Goal: Task Accomplishment & Management: Manage account settings

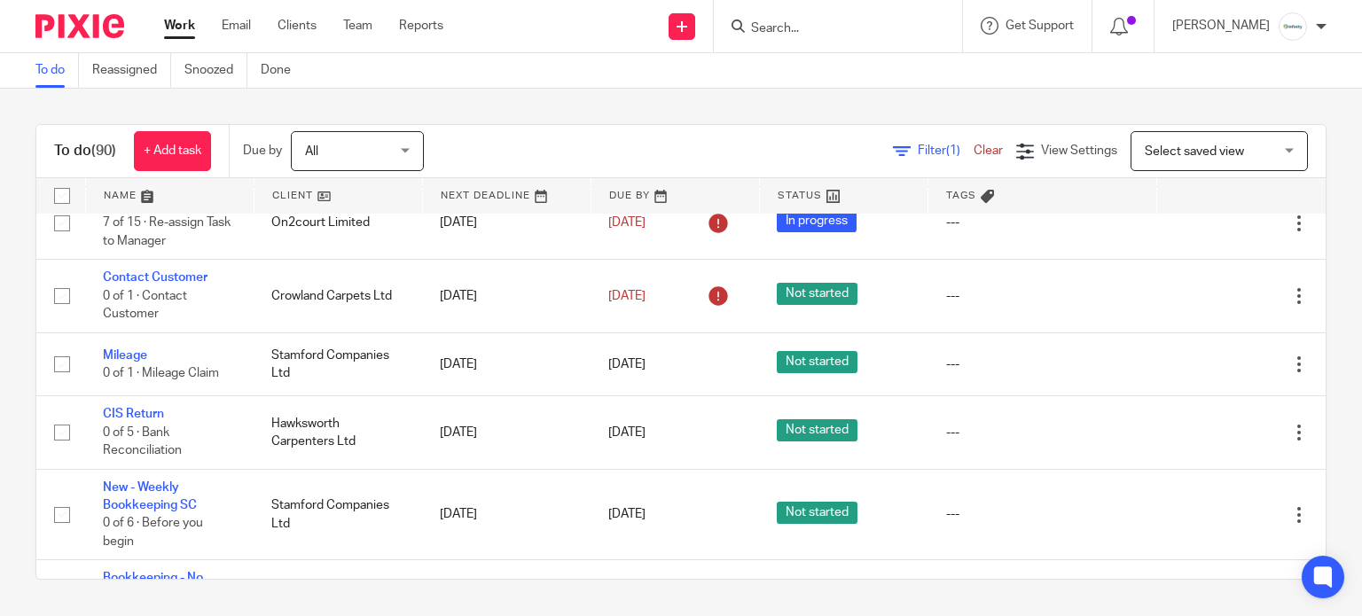
scroll to position [236, 0]
click at [795, 33] on input "Search" at bounding box center [829, 29] width 160 height 16
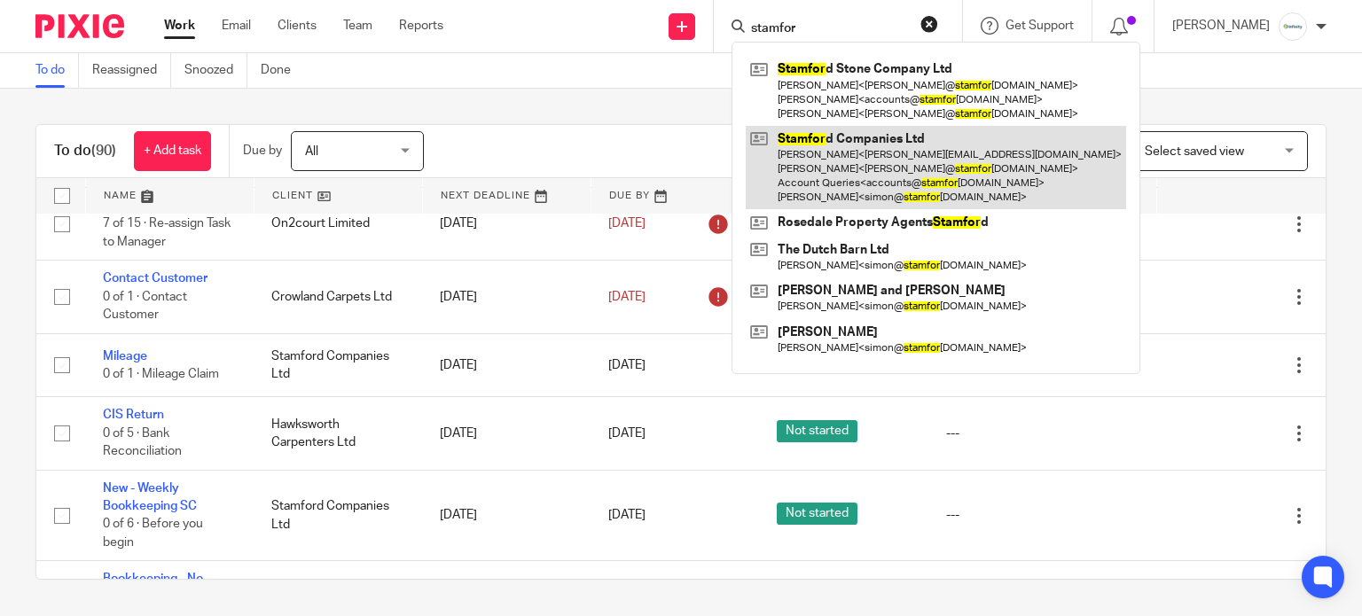
type input "stamfor"
click at [947, 141] on link at bounding box center [936, 168] width 380 height 84
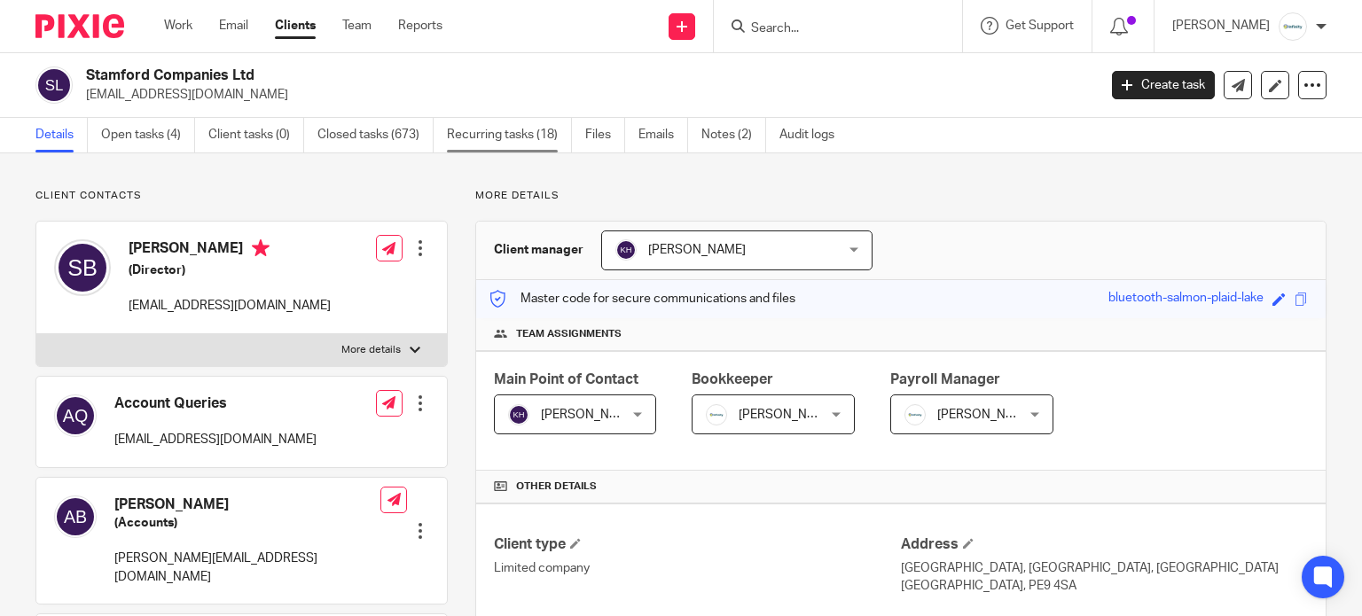
click at [503, 137] on link "Recurring tasks (18)" at bounding box center [509, 135] width 125 height 35
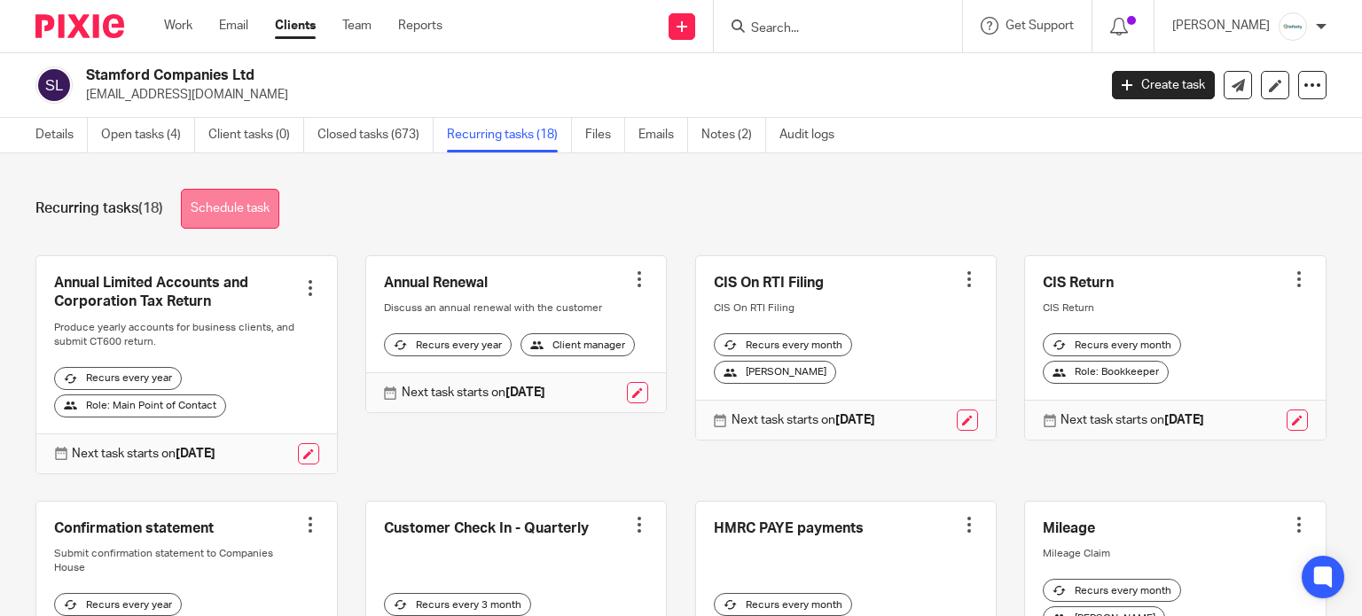
click at [265, 208] on link "Schedule task" at bounding box center [230, 209] width 98 height 40
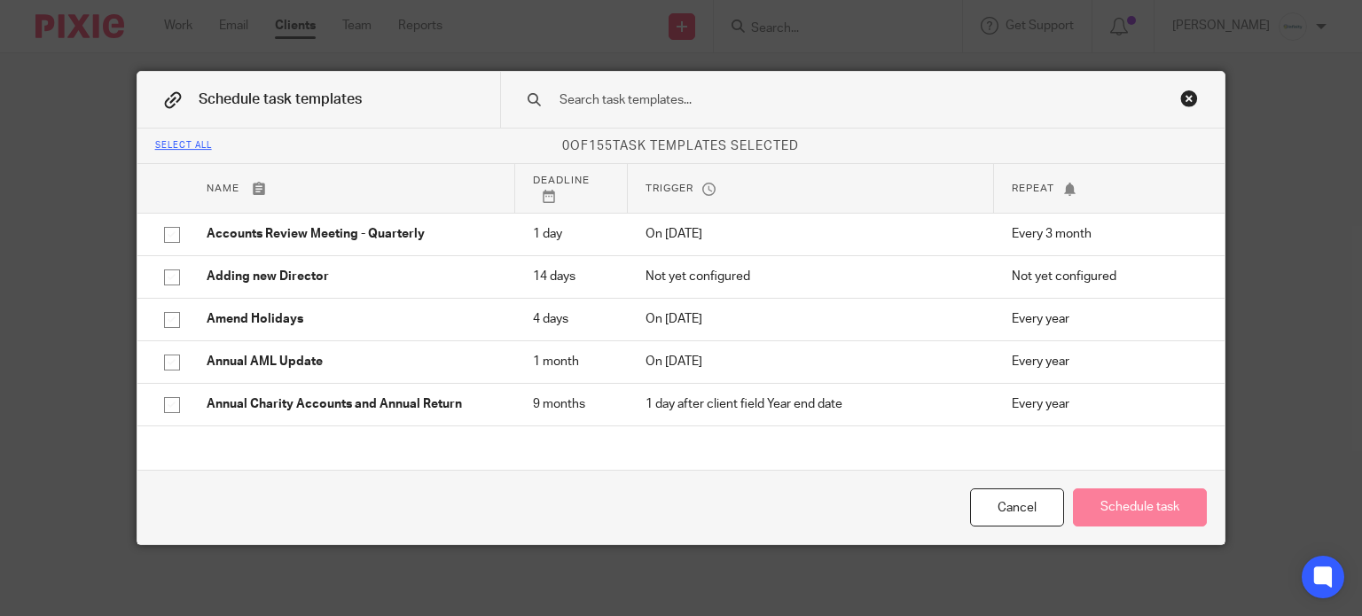
click at [1187, 101] on div "Close this dialog window" at bounding box center [1189, 99] width 18 height 18
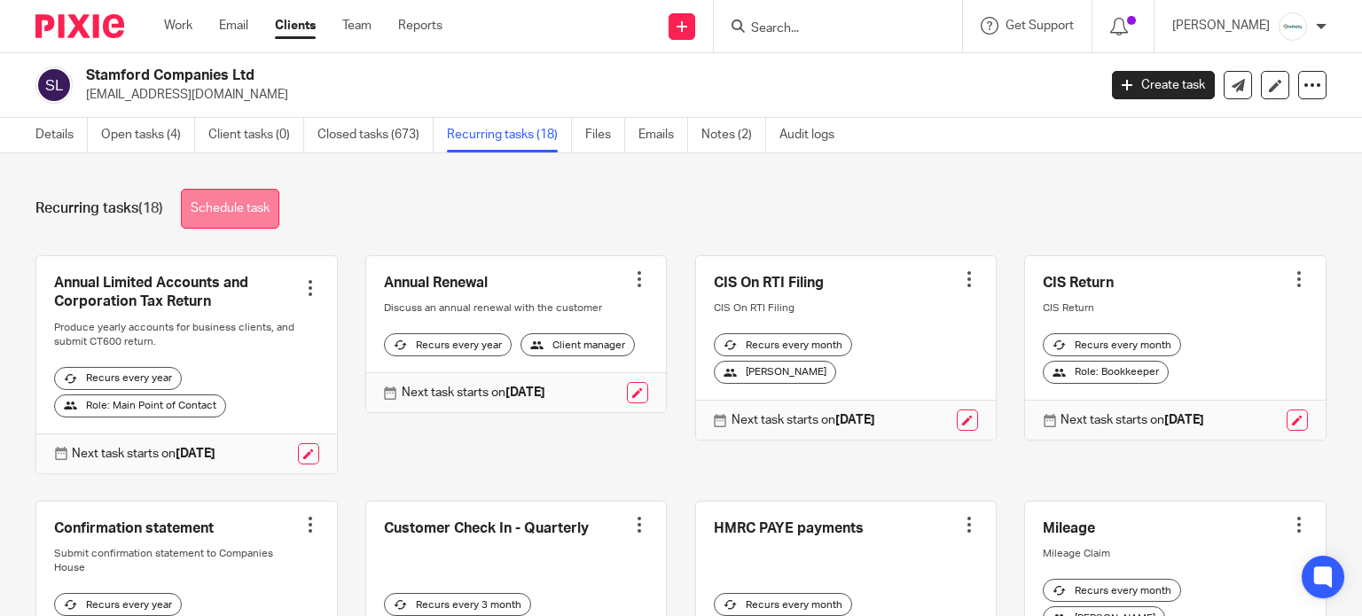
click at [273, 206] on link "Schedule task" at bounding box center [230, 209] width 98 height 40
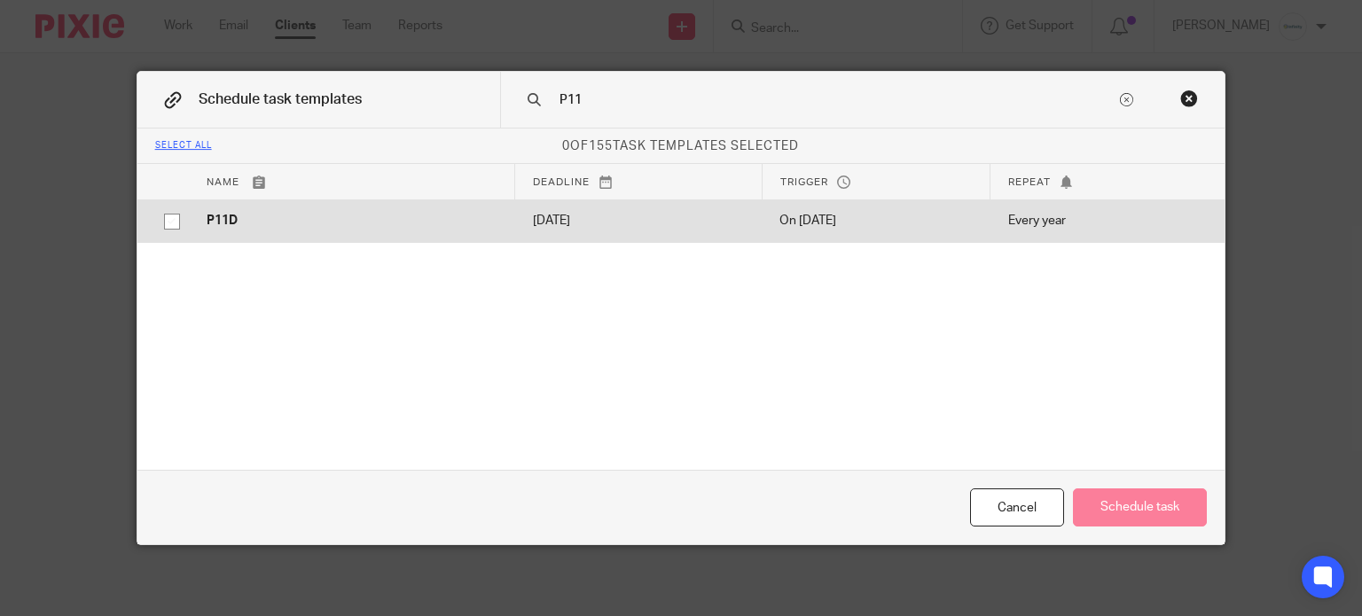
type input "P11"
click at [195, 212] on td "P11D" at bounding box center [352, 221] width 326 height 43
checkbox input "true"
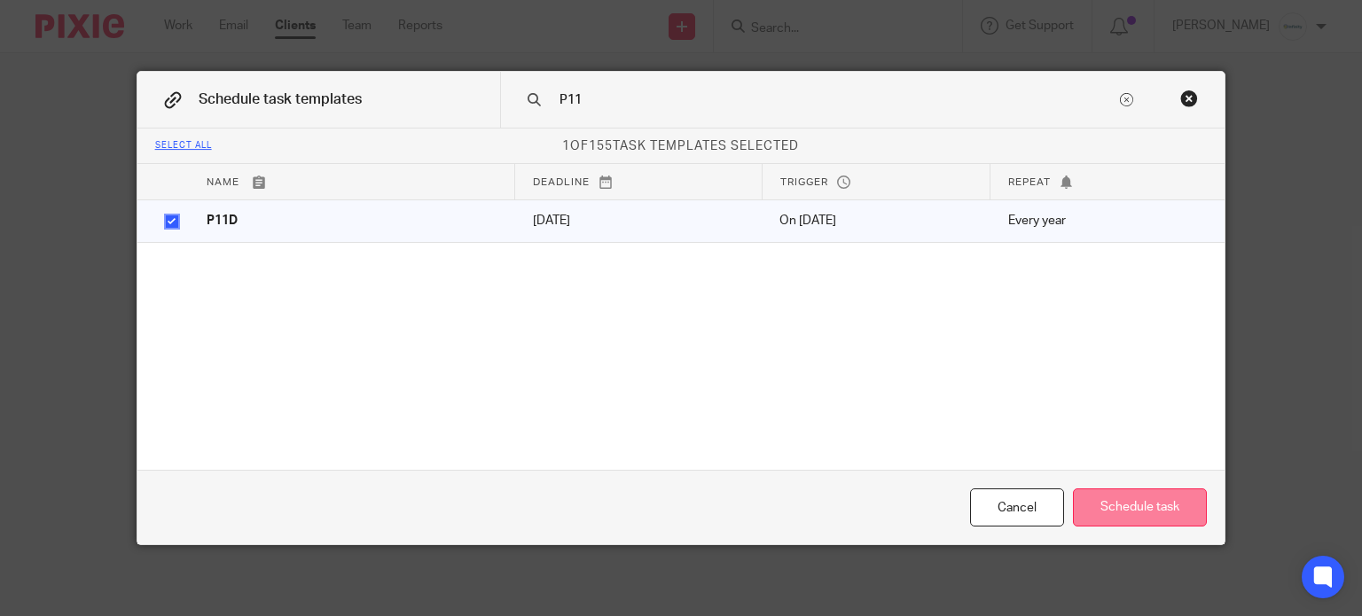
click at [1142, 508] on button "Schedule task" at bounding box center [1140, 508] width 134 height 38
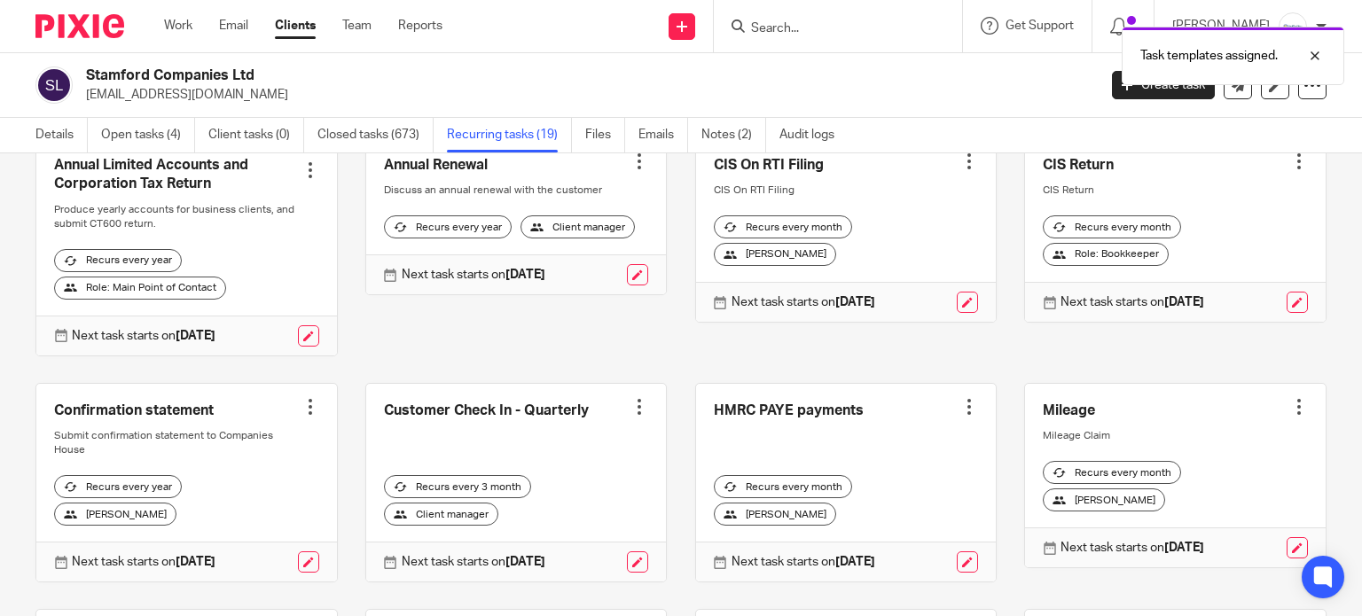
scroll to position [473, 0]
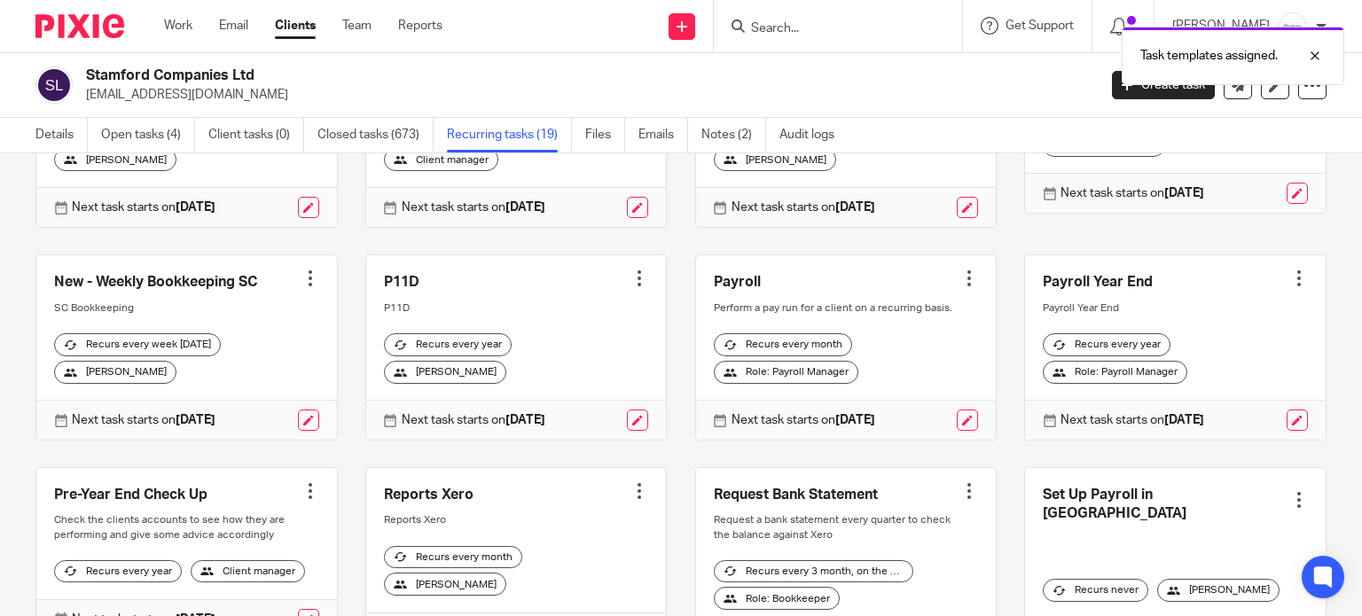
click at [631, 285] on div at bounding box center [640, 279] width 18 height 18
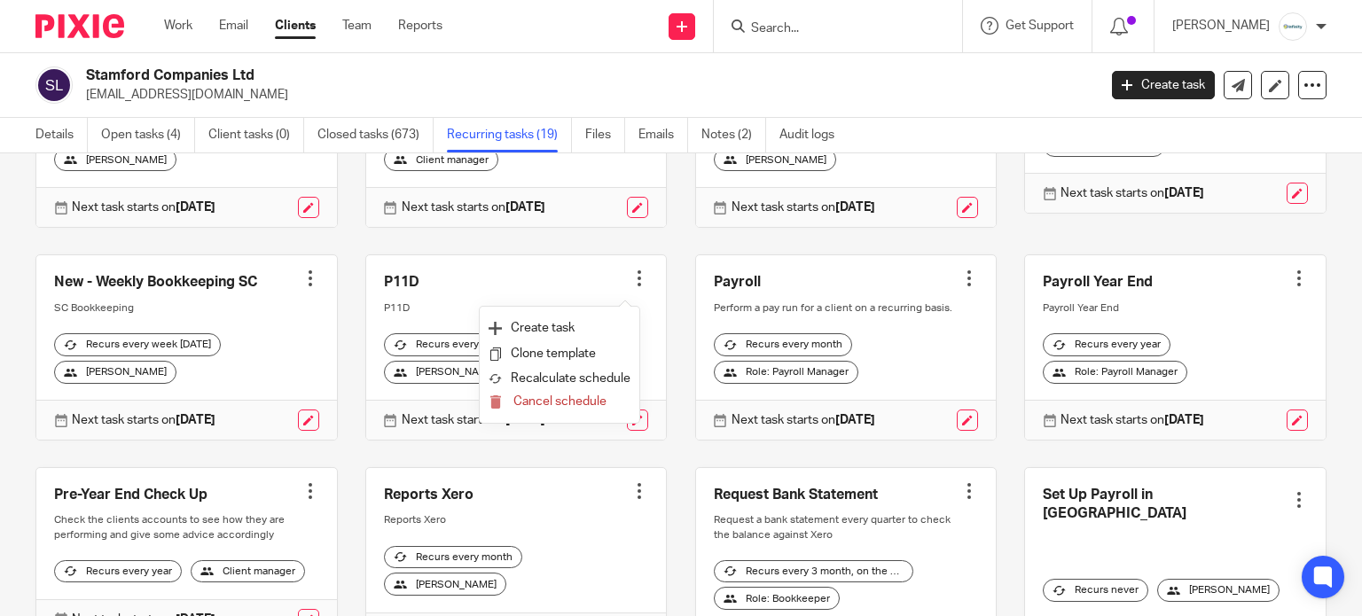
click at [338, 244] on div "Annual Limited Accounts and Corporation Tax Return Create task Clone template R…" at bounding box center [667, 359] width 1319 height 1152
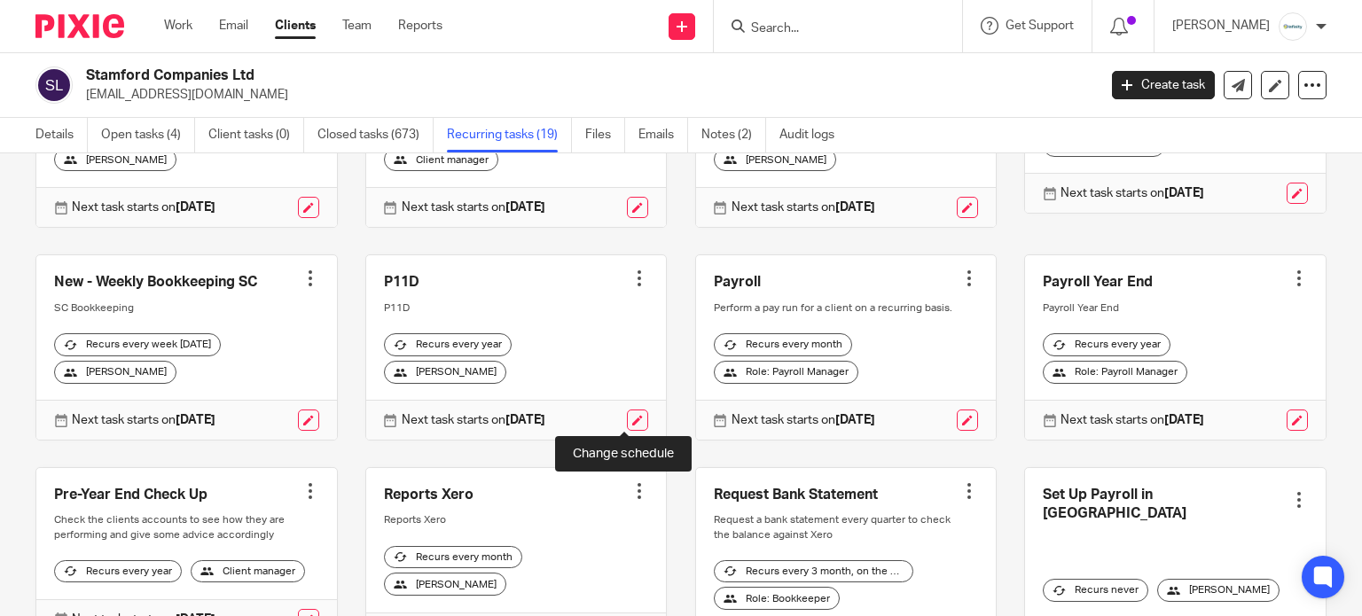
click at [627, 412] on link at bounding box center [637, 420] width 21 height 21
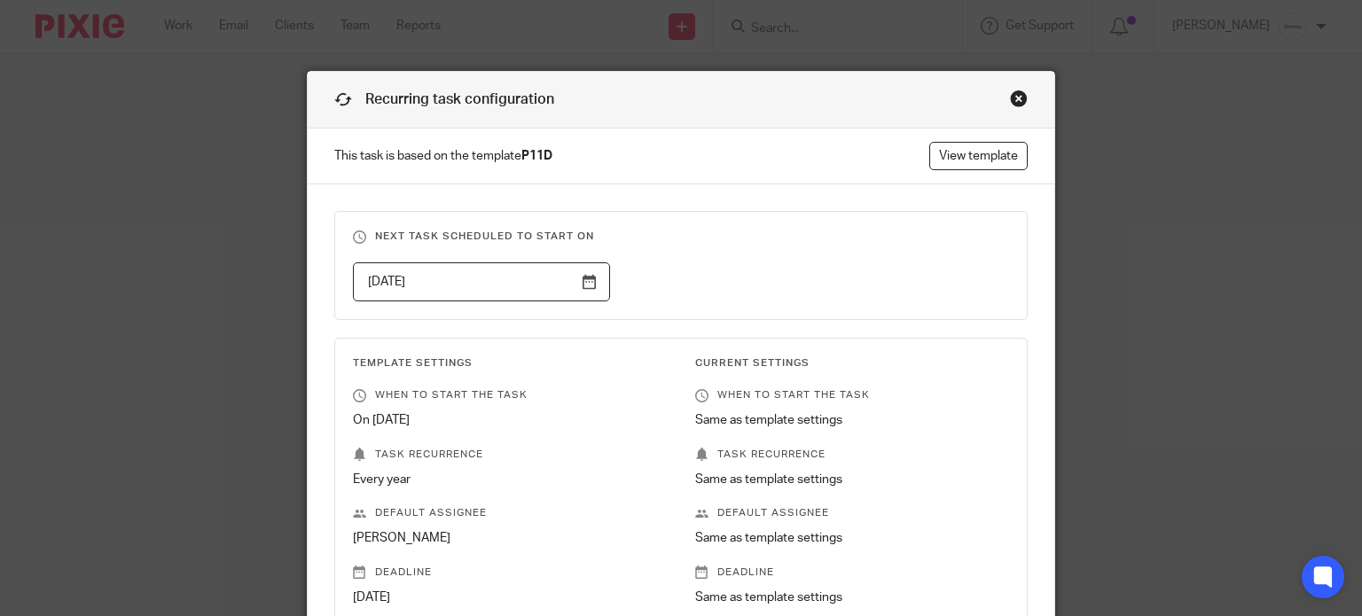
drag, startPoint x: 979, startPoint y: 128, endPoint x: 975, endPoint y: 140, distance: 13.2
click at [978, 131] on p "This task is based on the template P11D View template" at bounding box center [682, 157] width 748 height 56
click at [969, 145] on link "View template" at bounding box center [978, 156] width 98 height 28
click at [1011, 90] on div "Close this dialog window" at bounding box center [1019, 99] width 18 height 18
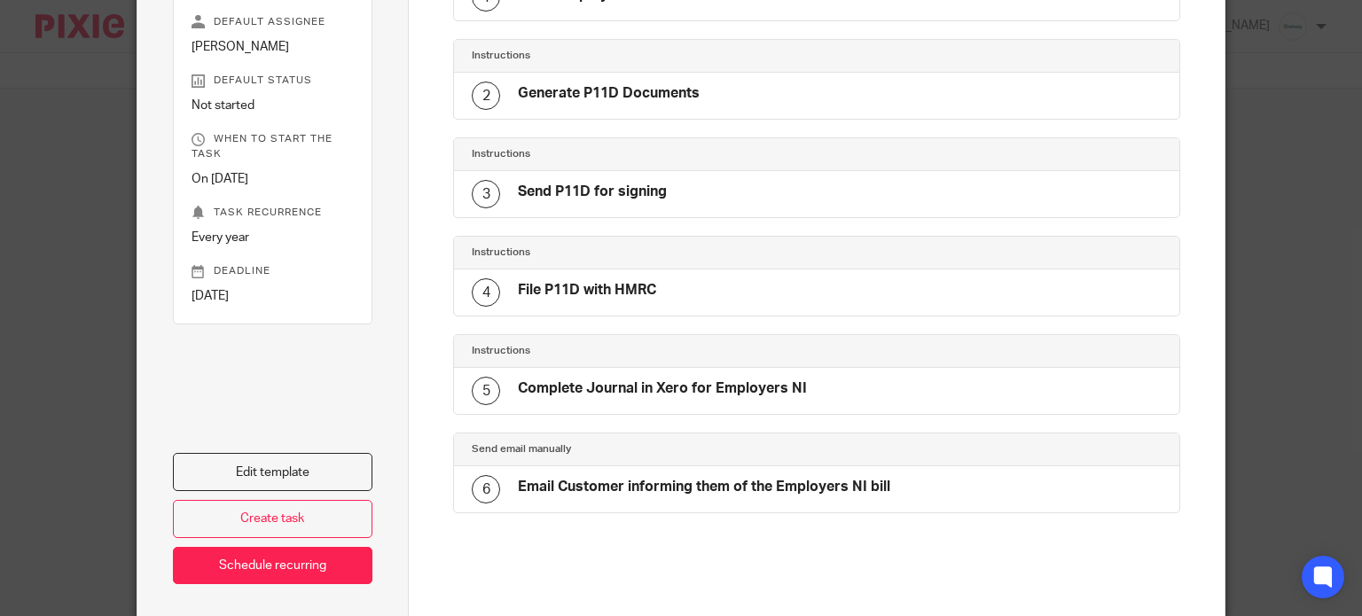
scroll to position [294, 0]
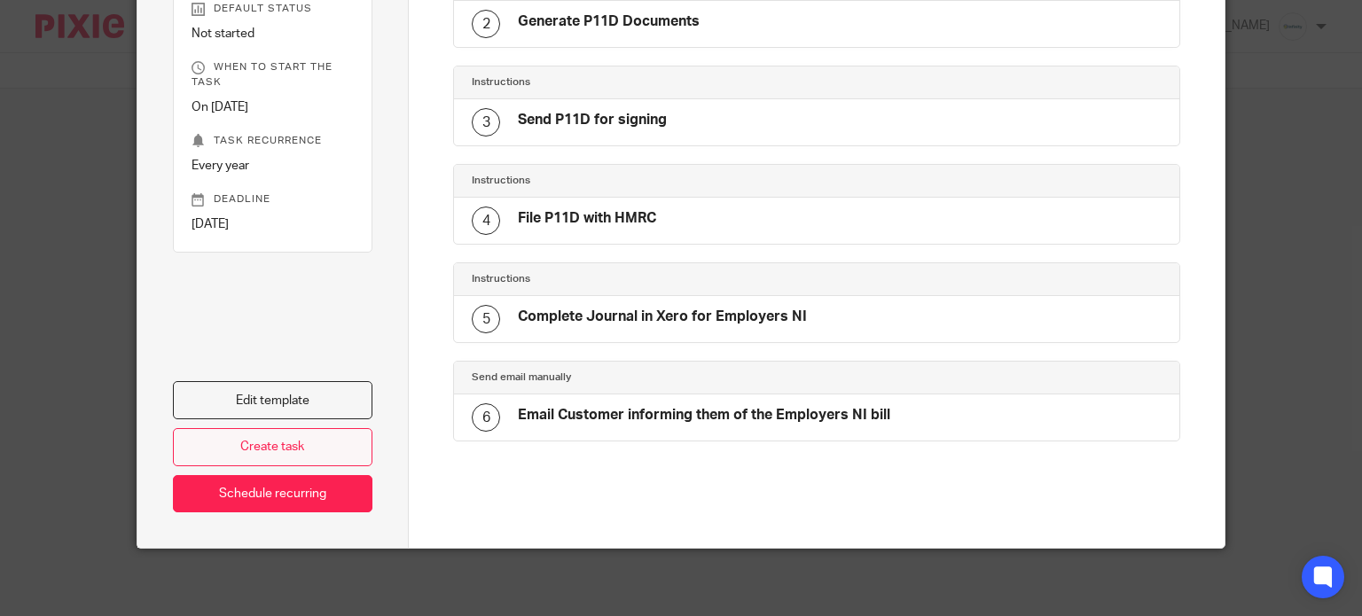
click at [318, 437] on link "Create task" at bounding box center [273, 447] width 200 height 38
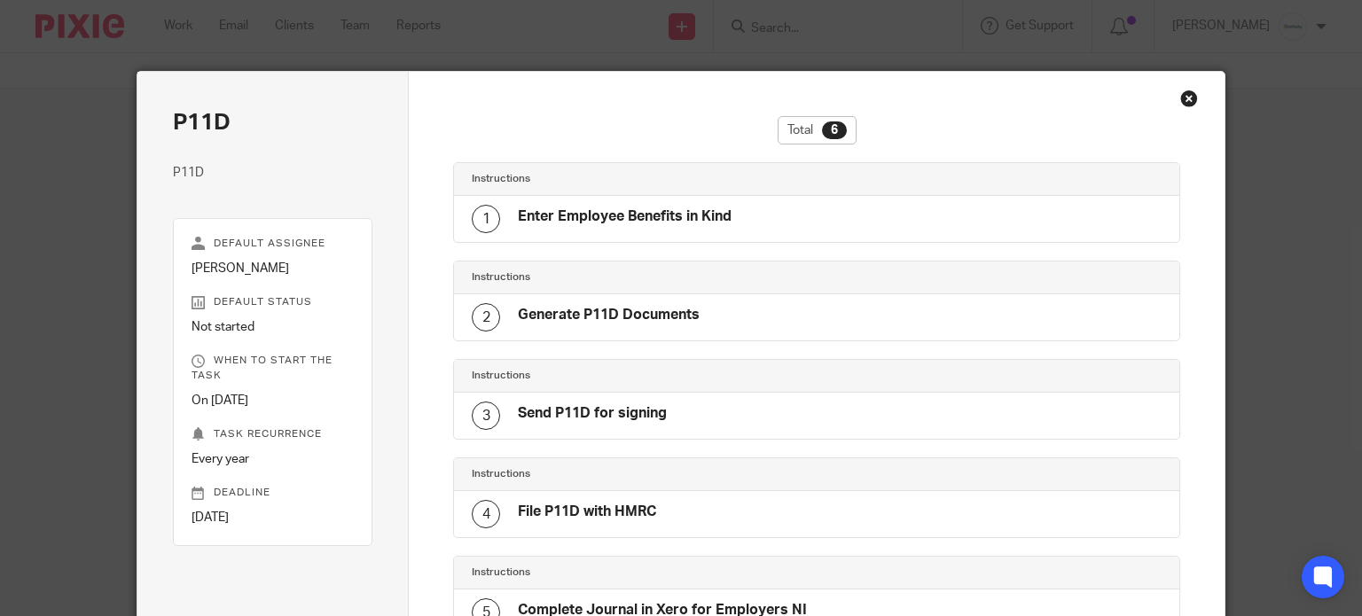
click at [504, 111] on div "Total 6 Instructions 1 Enter Employee Benefits in Kind Instructions 2 Generate …" at bounding box center [817, 457] width 816 height 770
click at [490, 141] on div "Total 6" at bounding box center [816, 139] width 727 height 46
click at [1180, 98] on div "Close this dialog window" at bounding box center [1189, 99] width 18 height 18
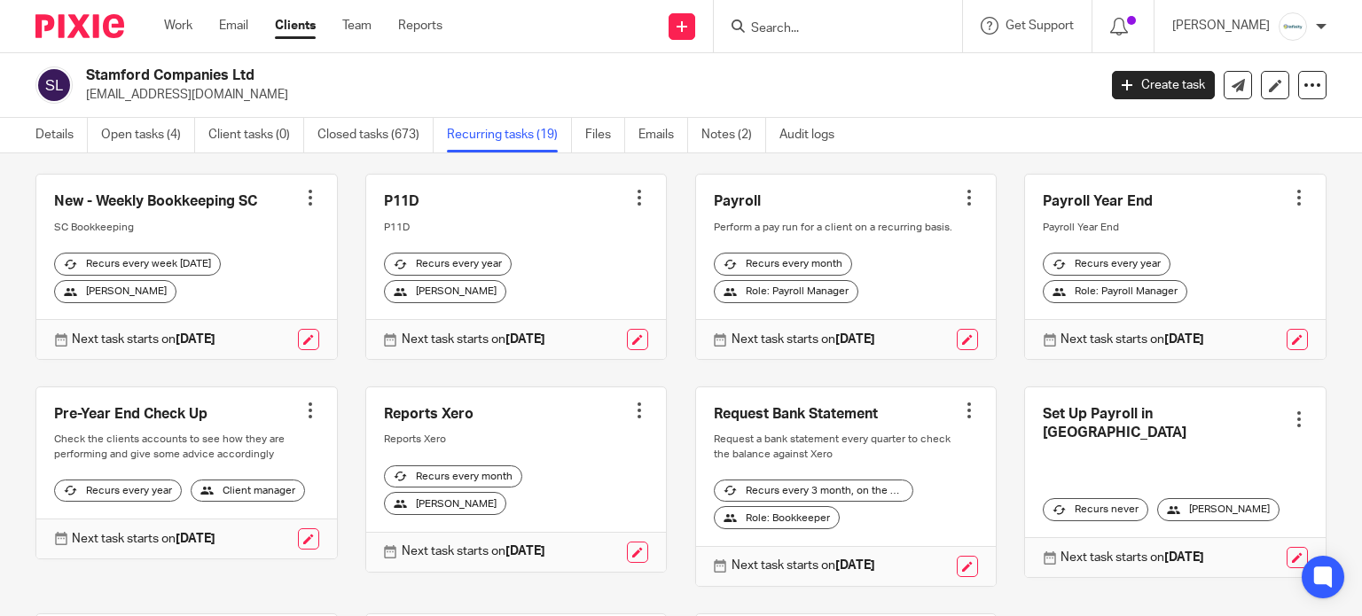
scroll to position [521, 0]
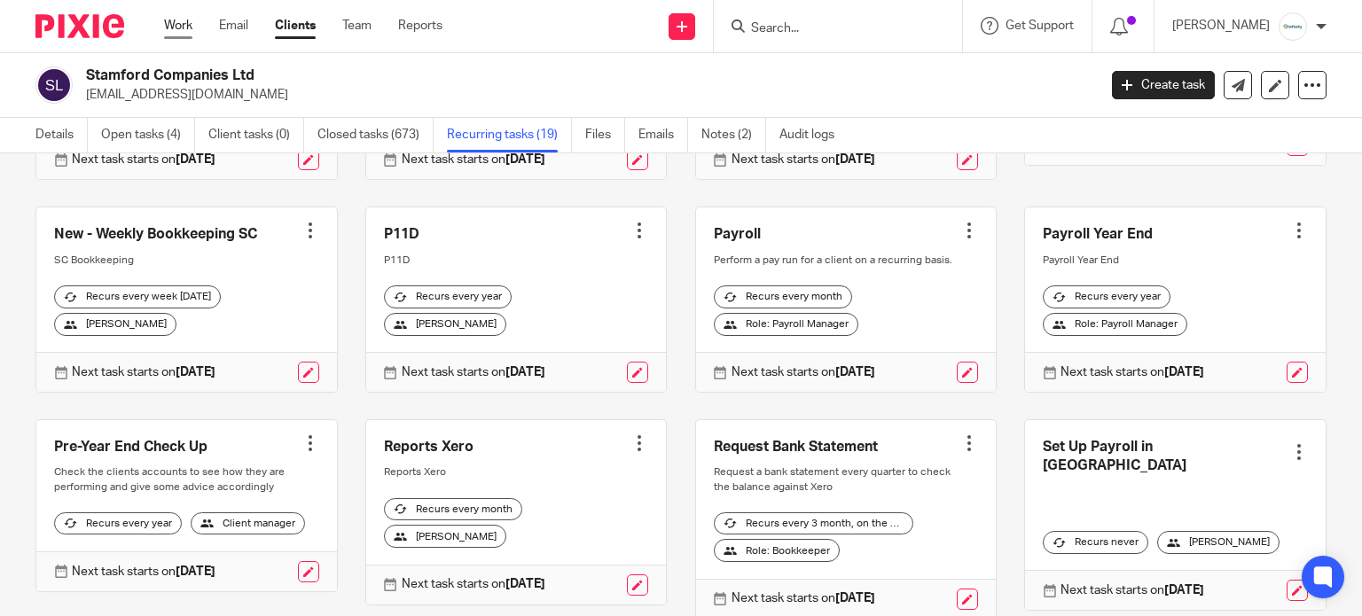
click at [179, 31] on link "Work" at bounding box center [178, 26] width 28 height 18
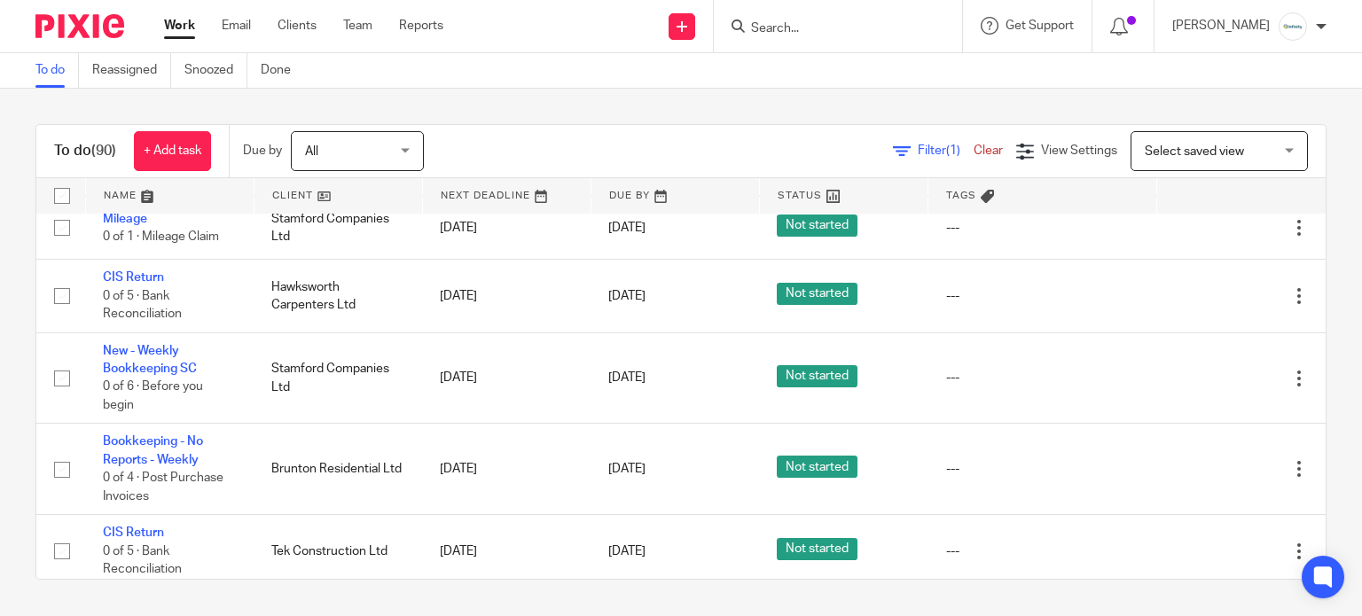
scroll to position [473, 0]
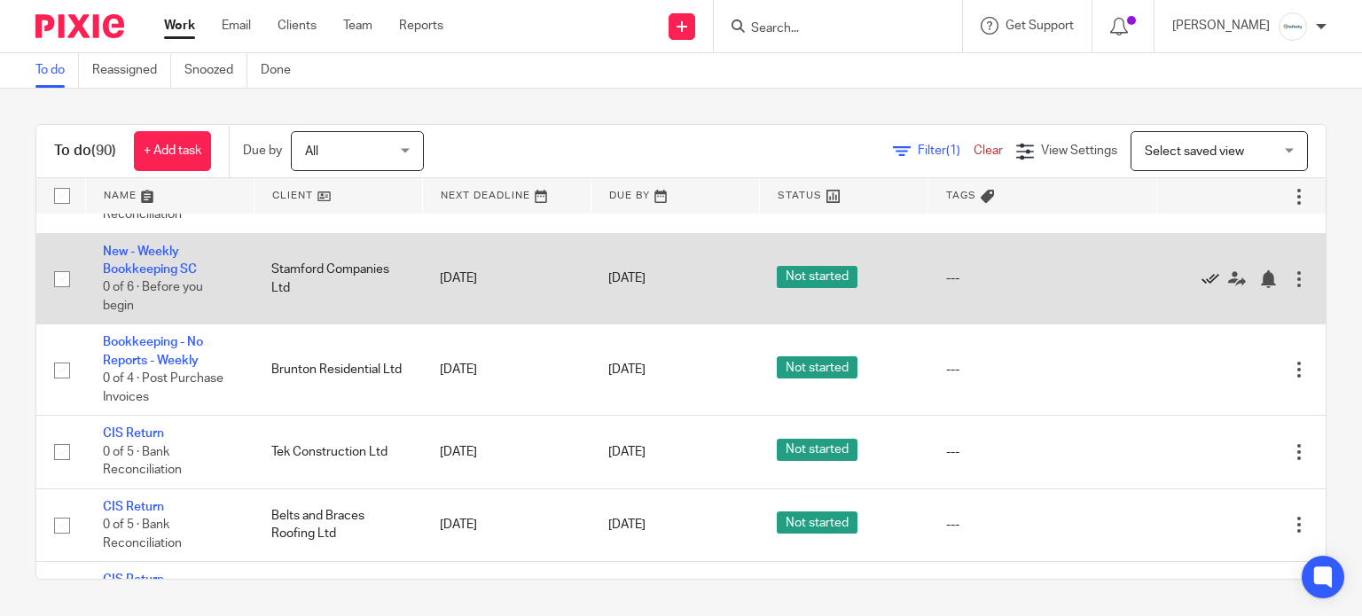
click at [1202, 288] on icon at bounding box center [1211, 279] width 18 height 18
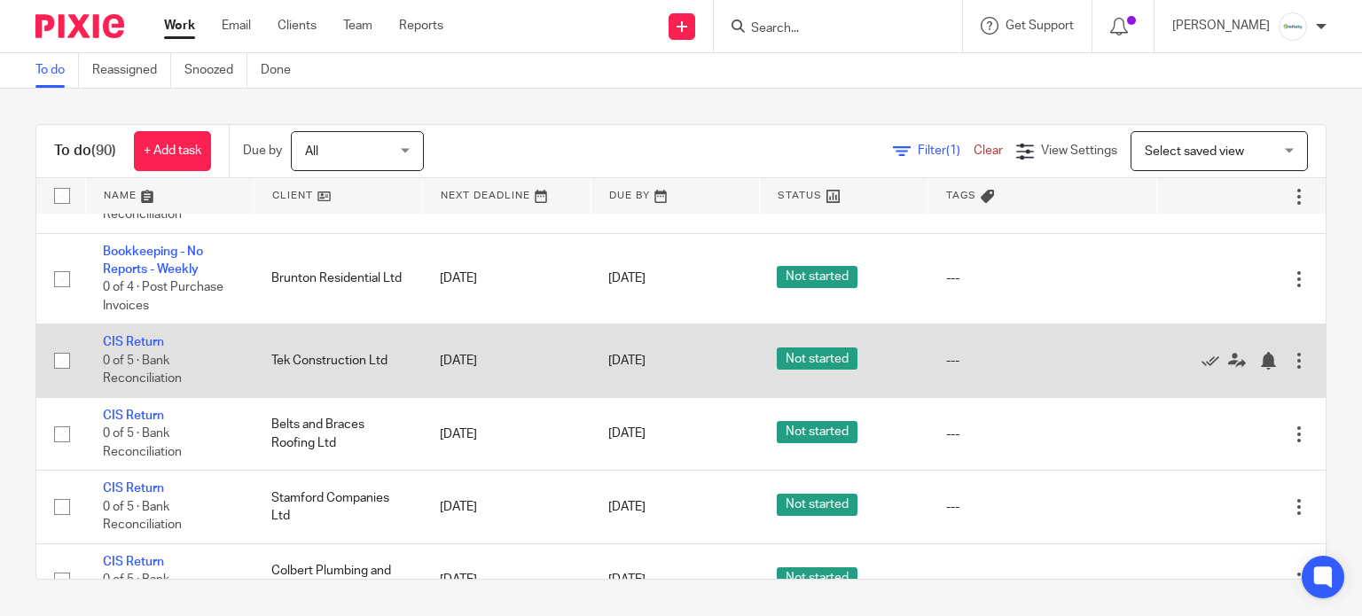
scroll to position [355, 0]
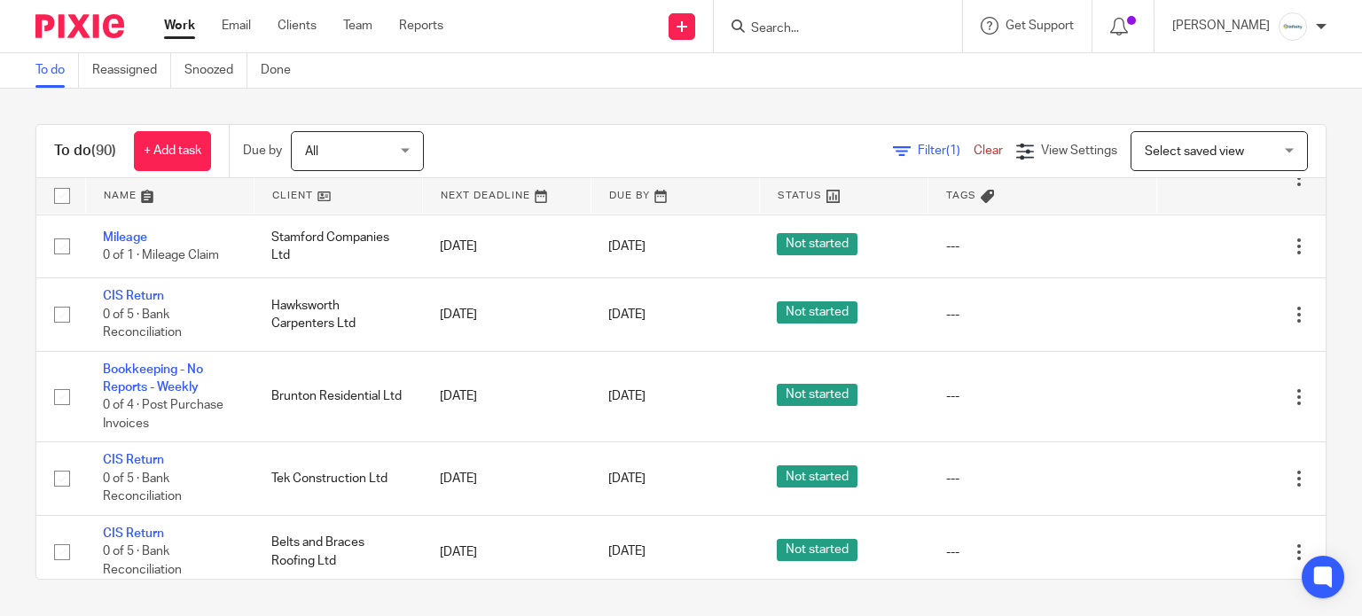
click at [865, 19] on form at bounding box center [843, 26] width 189 height 22
click at [851, 30] on input "Search" at bounding box center [829, 29] width 160 height 16
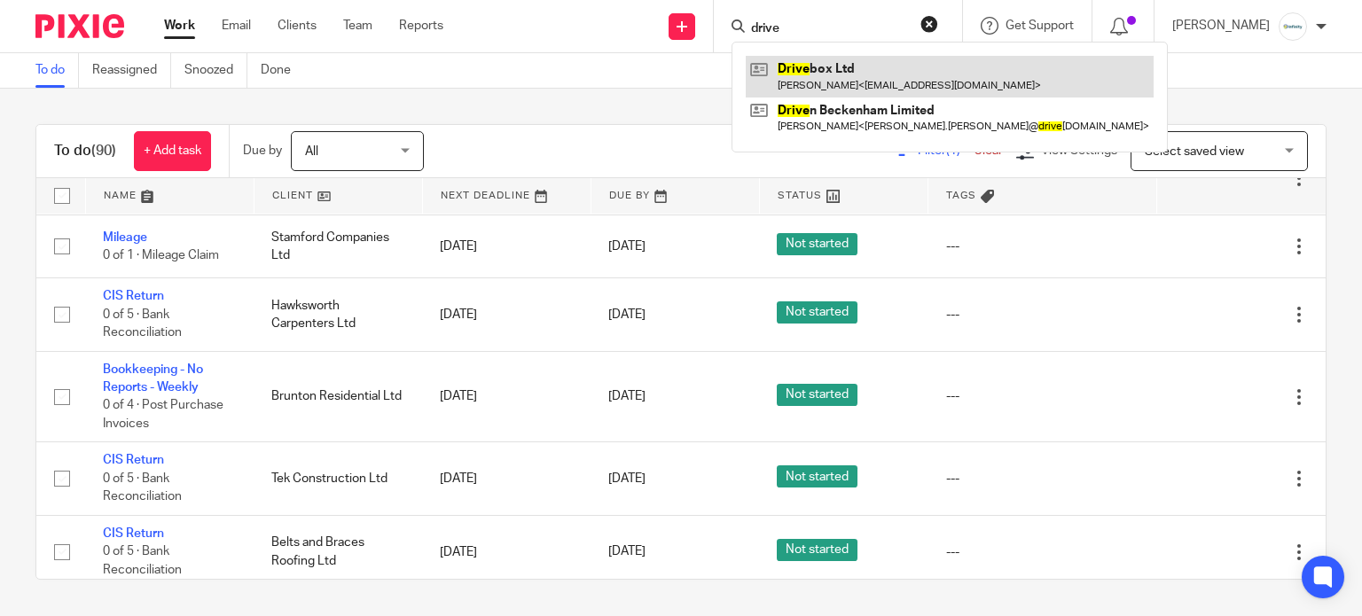
type input "drive"
click at [862, 74] on link at bounding box center [950, 76] width 408 height 41
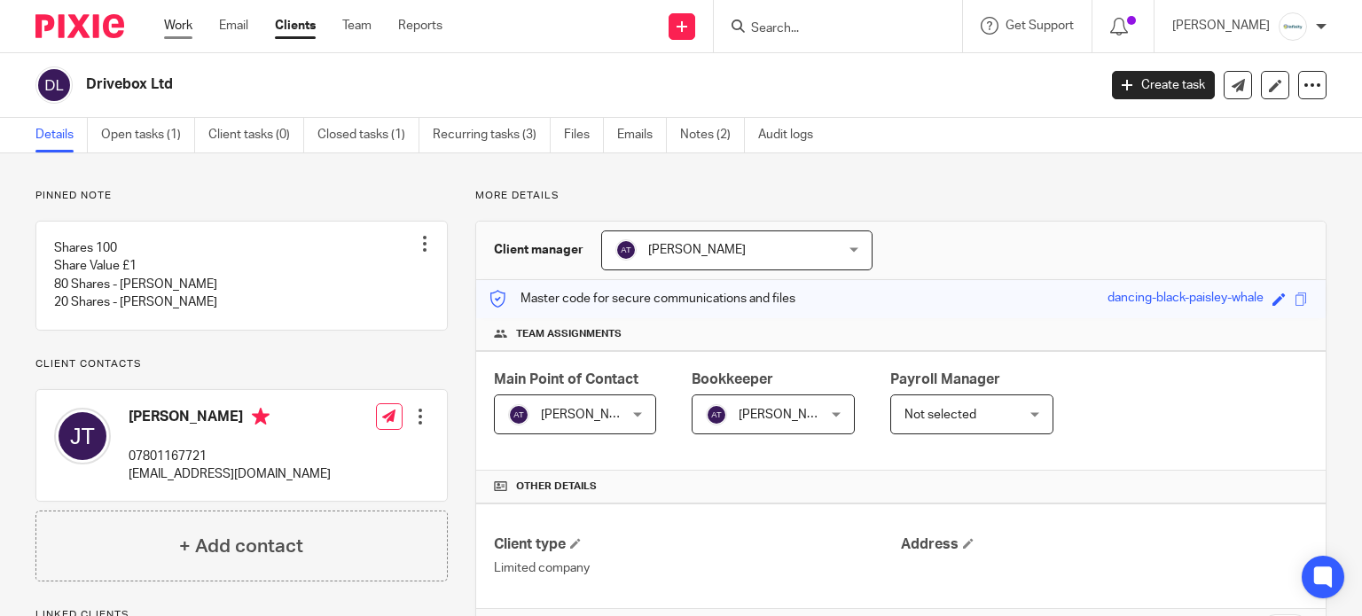
click at [182, 27] on link "Work" at bounding box center [178, 26] width 28 height 18
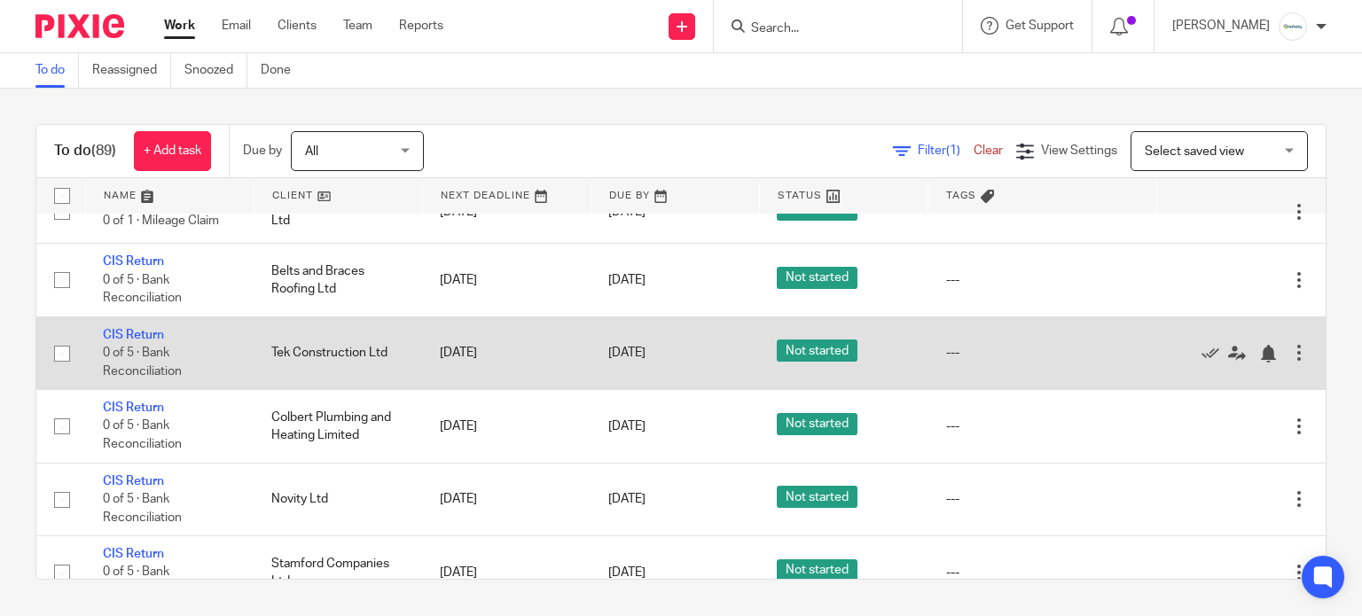
scroll to position [355, 0]
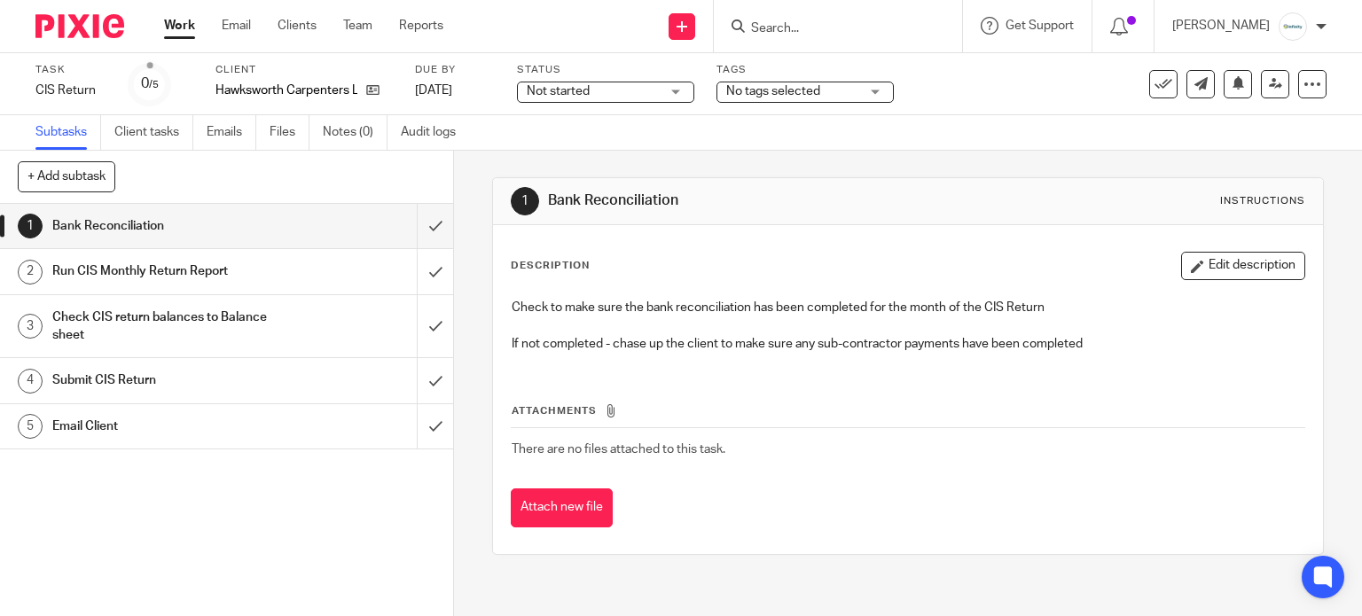
click at [577, 95] on span "Not started" at bounding box center [558, 91] width 63 height 12
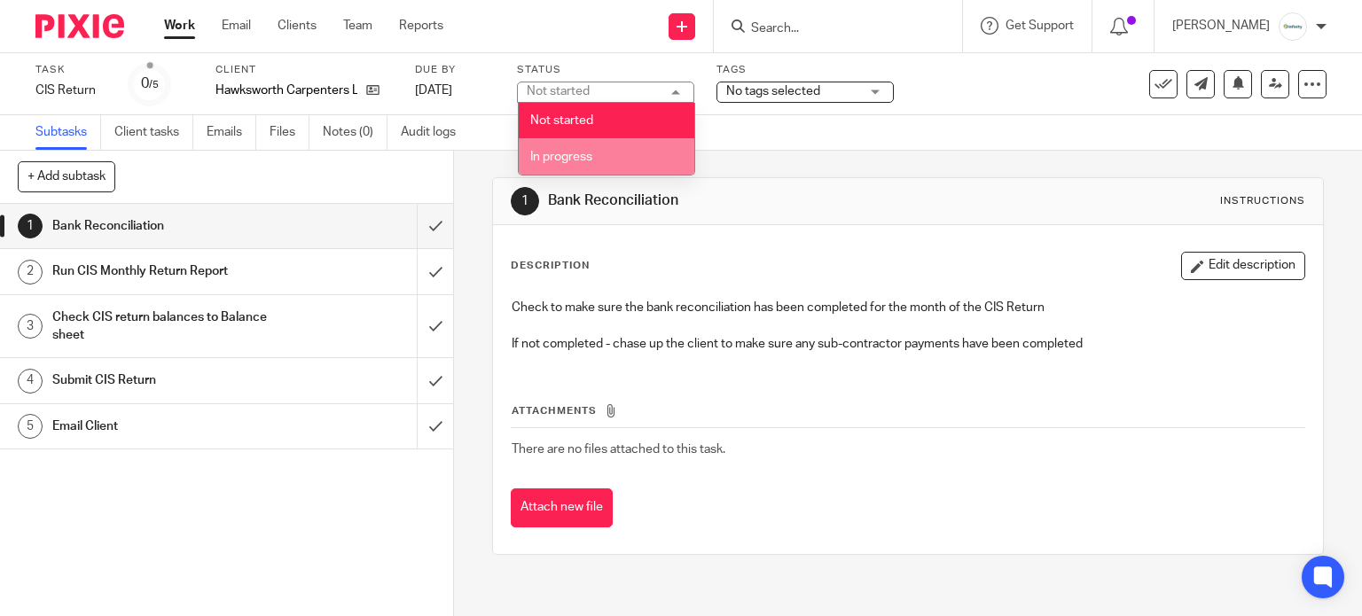
click at [593, 148] on li "In progress" at bounding box center [607, 156] width 176 height 36
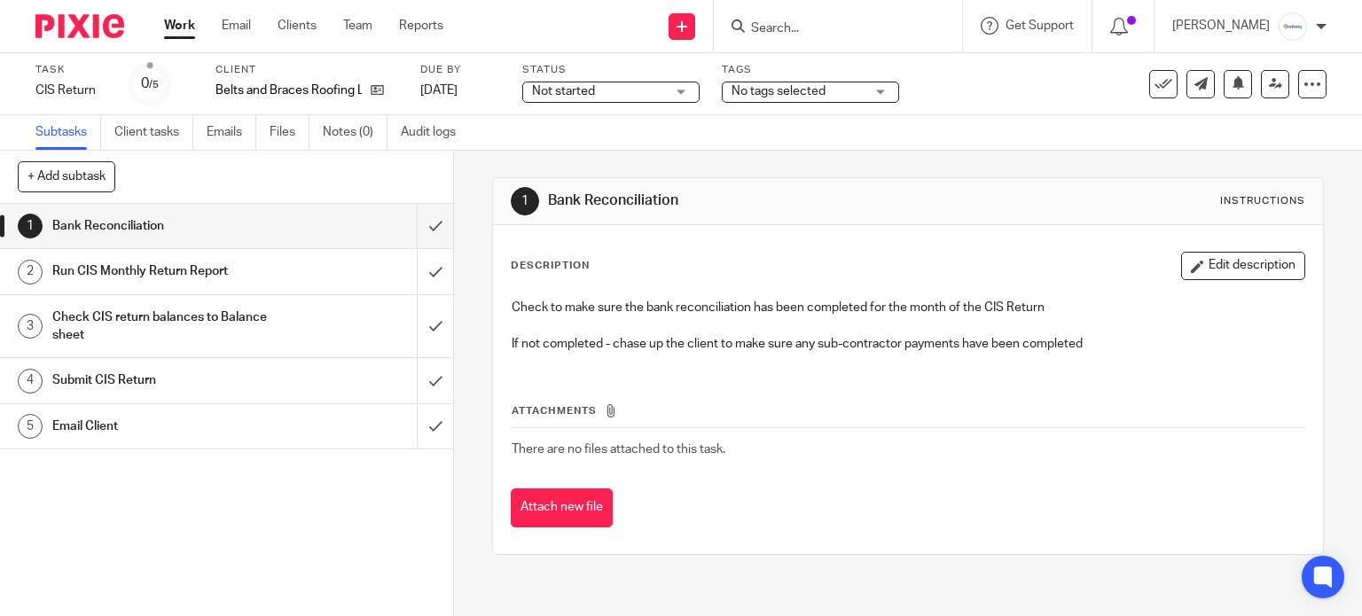
click at [540, 90] on span "Not started" at bounding box center [563, 91] width 63 height 12
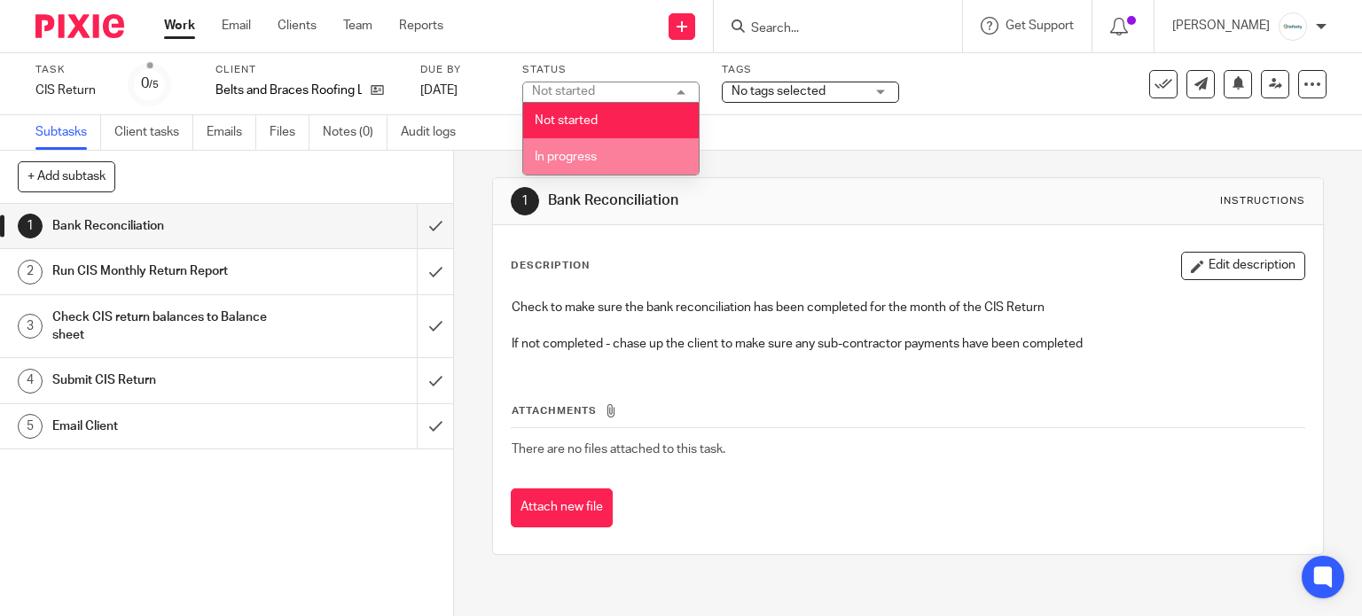
click at [564, 155] on span "In progress" at bounding box center [566, 157] width 62 height 12
